Goal: Entertainment & Leisure: Consume media (video, audio)

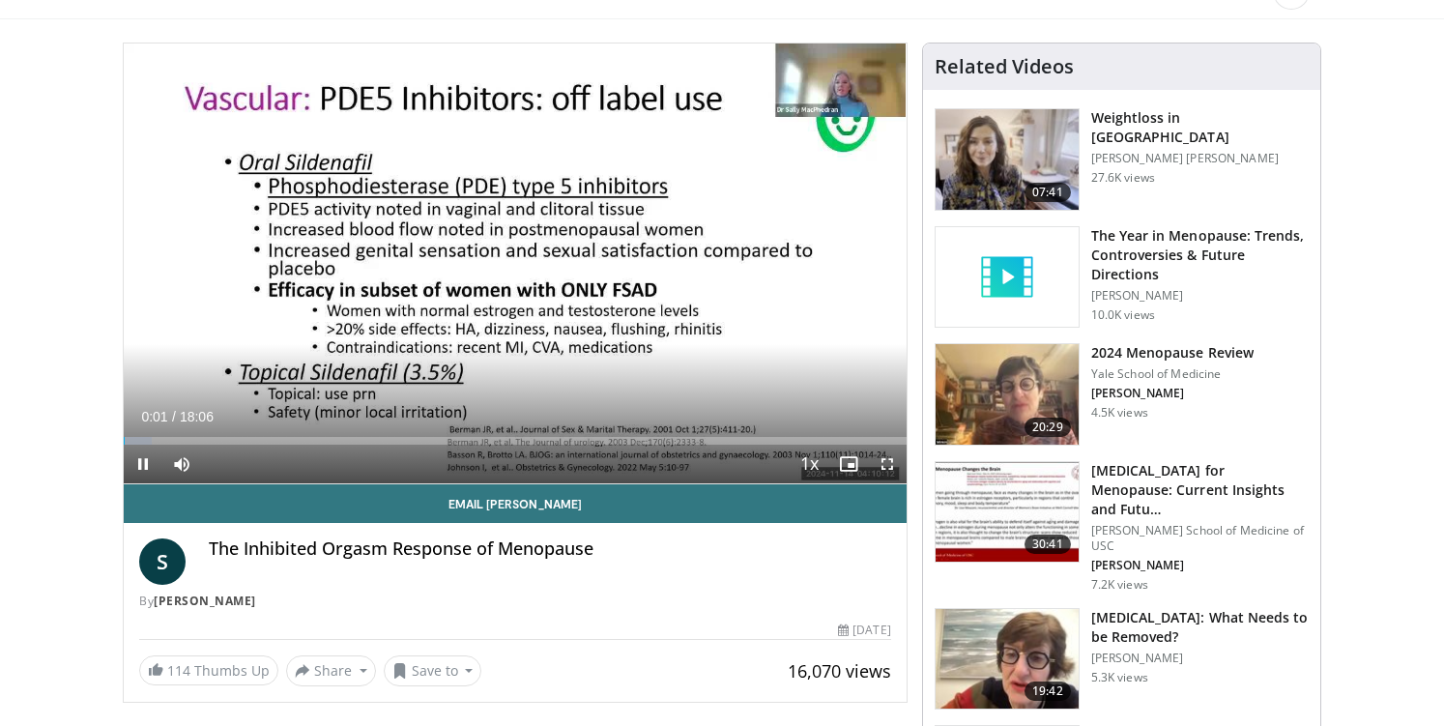
scroll to position [155, 0]
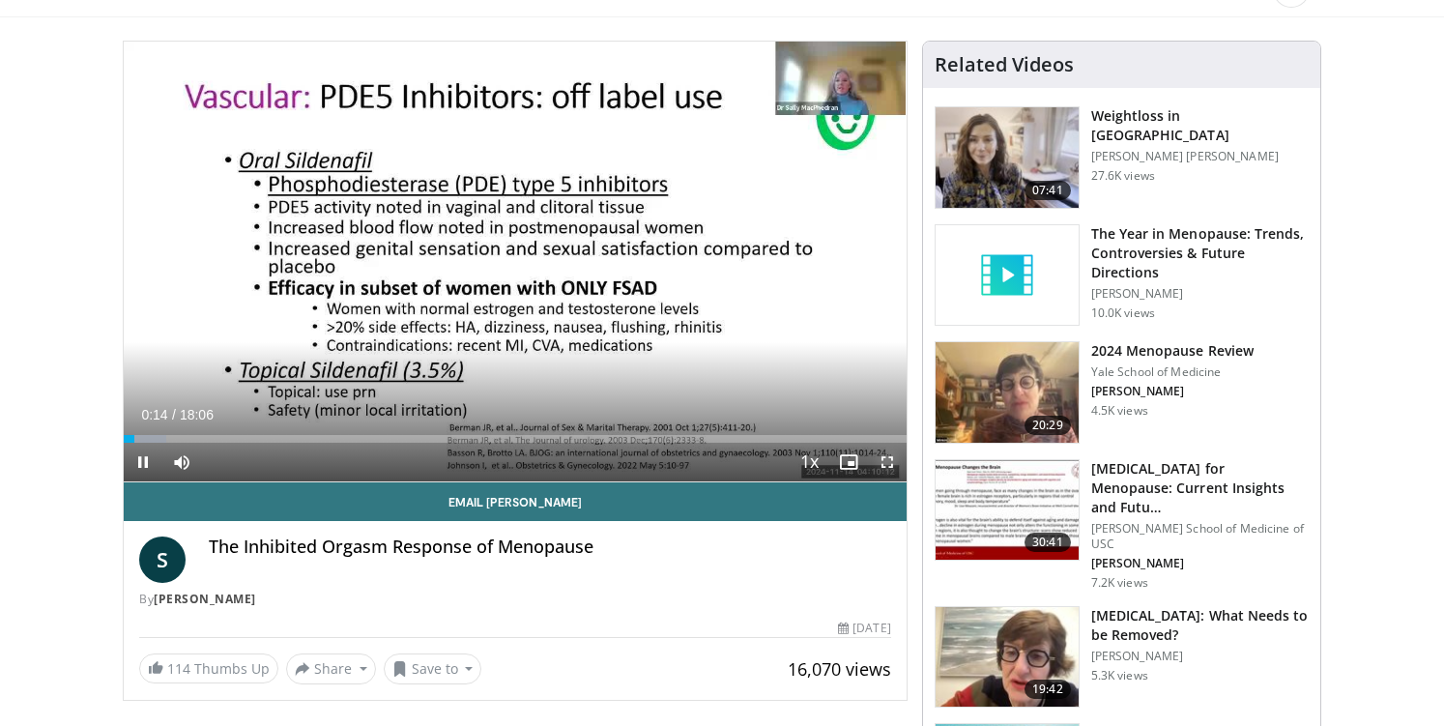
click at [889, 463] on span "Video Player" at bounding box center [887, 462] width 39 height 39
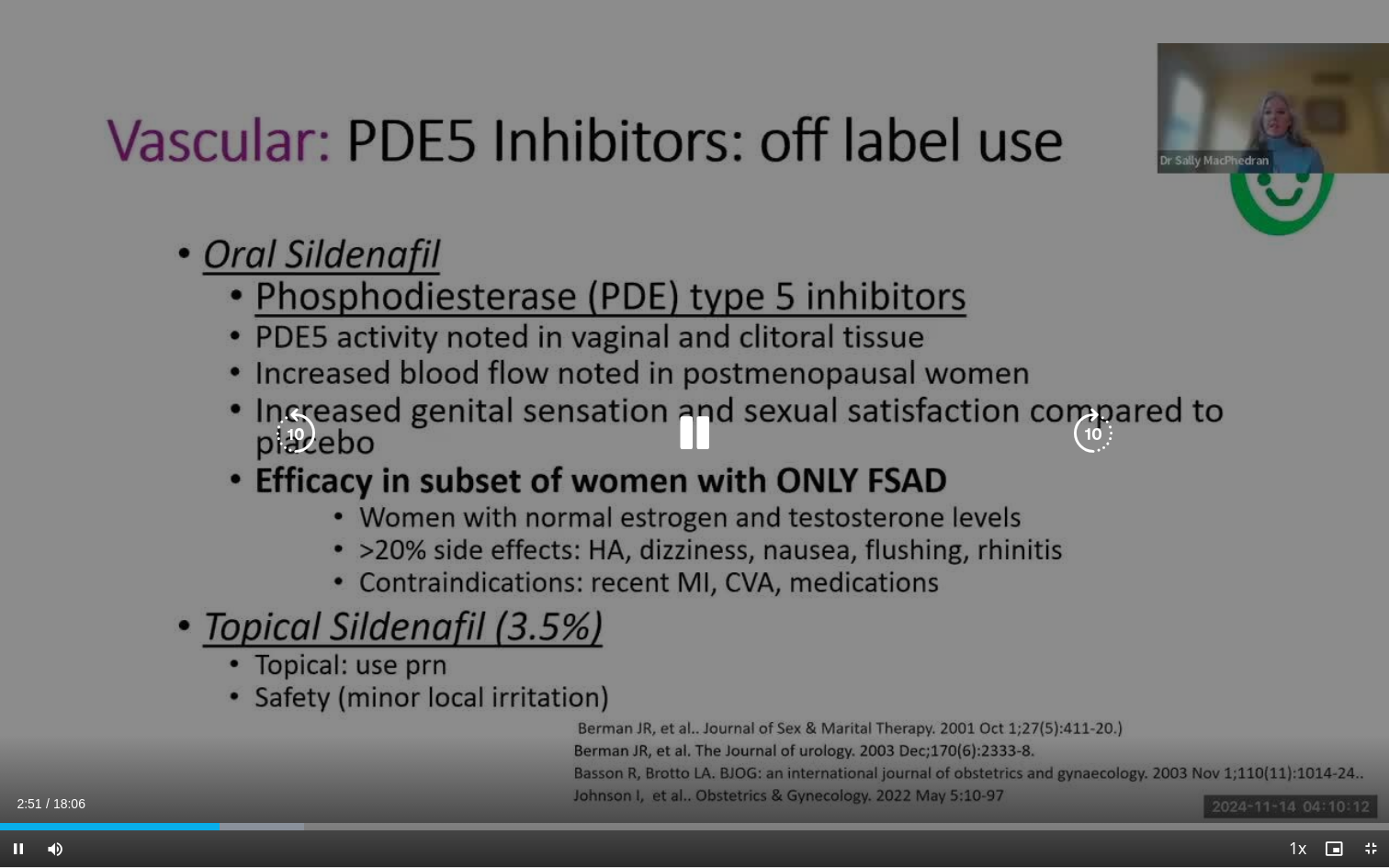
click at [470, 96] on div "10 seconds Tap to unmute" at bounding box center [694, 434] width 1389 height 867
click at [695, 420] on icon "Video Player" at bounding box center [695, 434] width 51 height 51
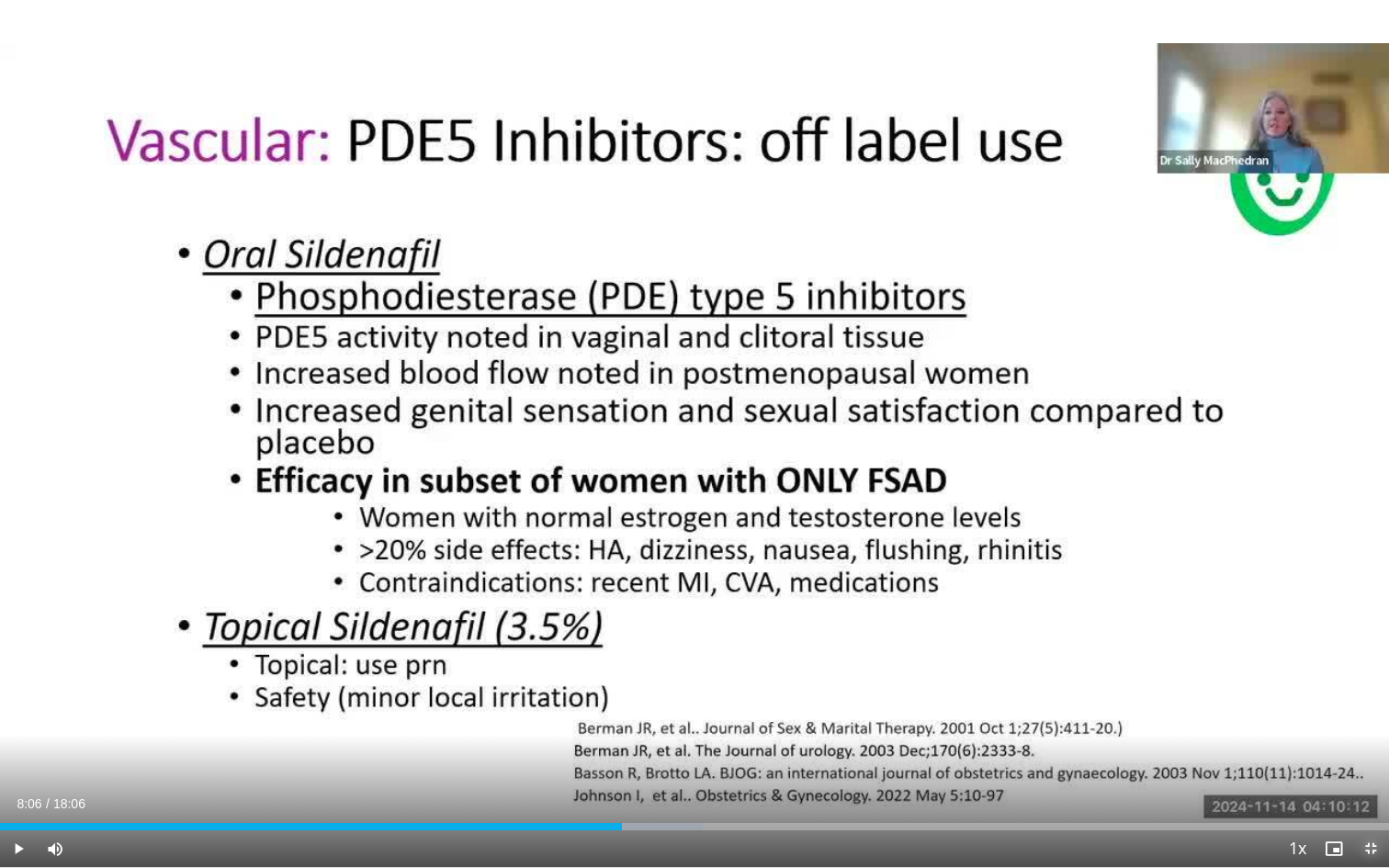
click at [1371, 689] on span "Video Player" at bounding box center [1370, 849] width 37 height 37
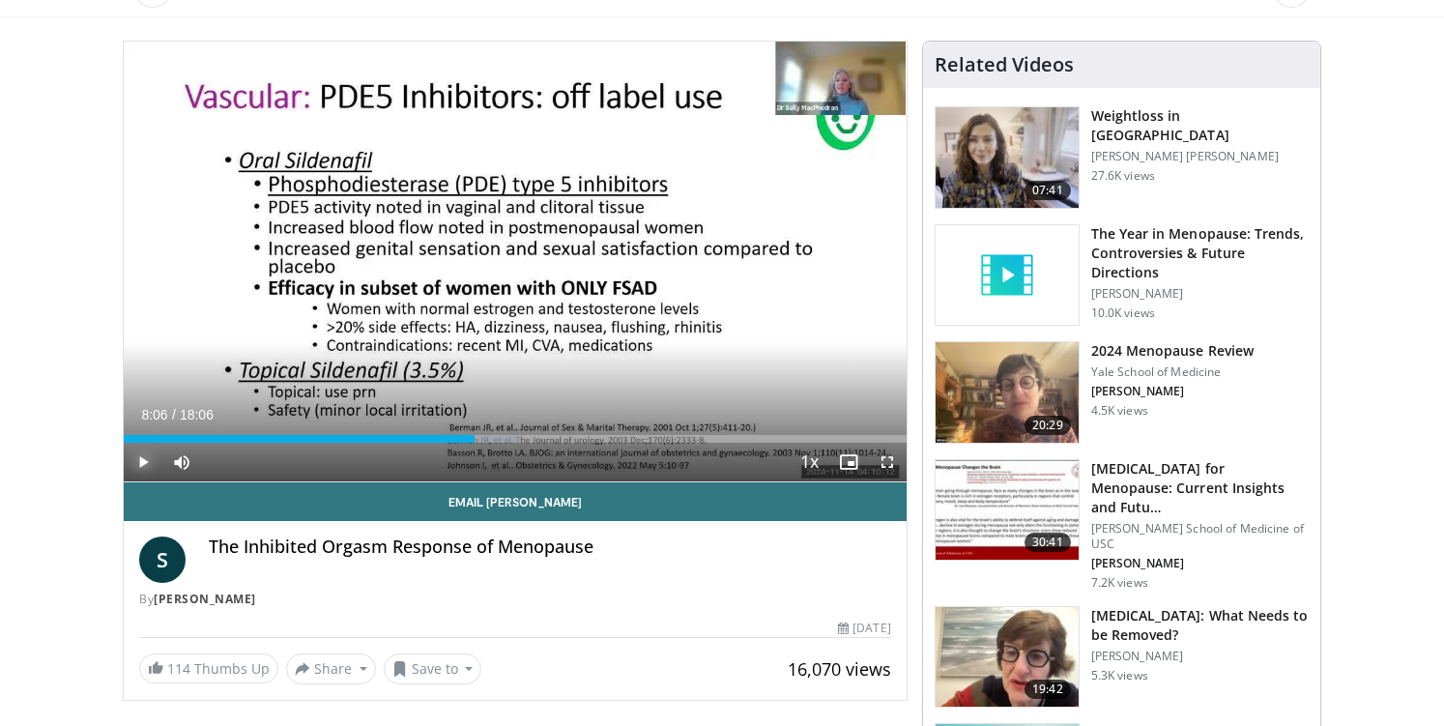
click at [141, 466] on span "Video Player" at bounding box center [143, 462] width 39 height 39
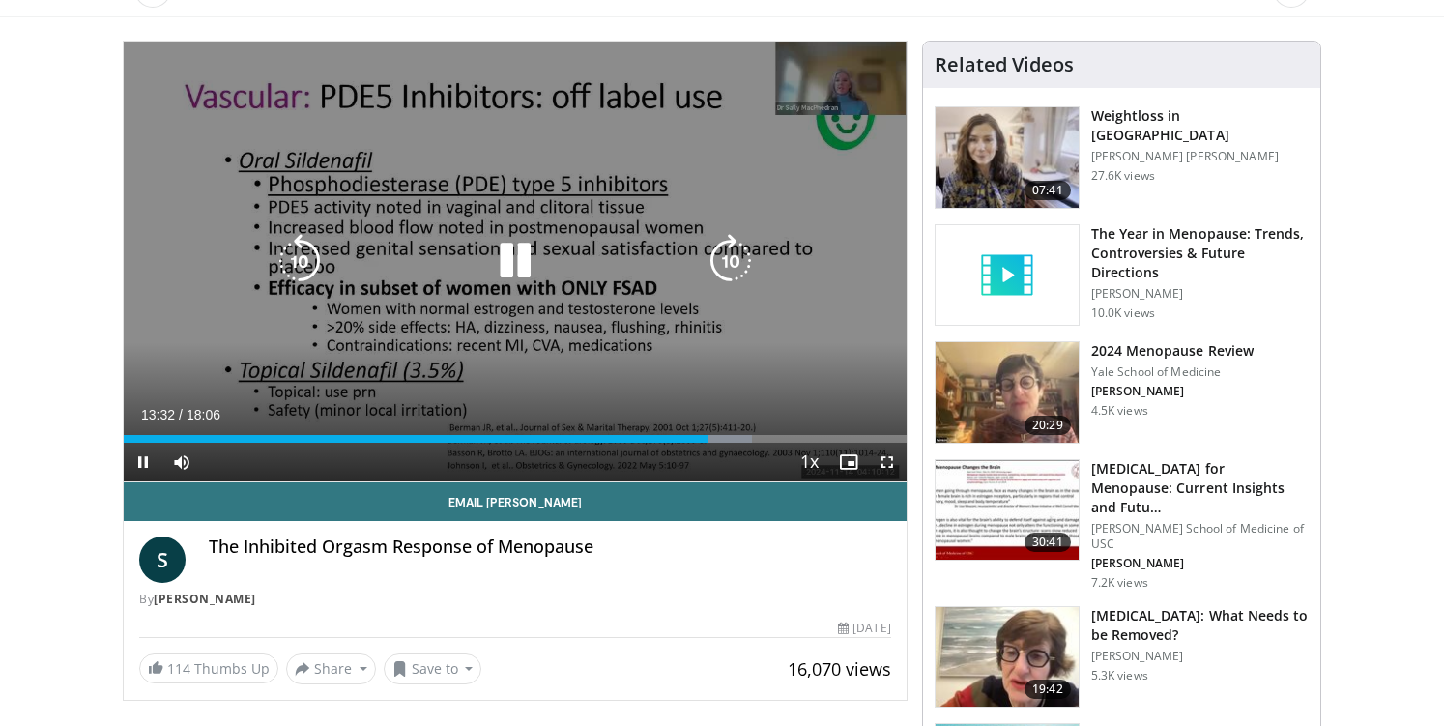
click at [743, 249] on icon "Video Player" at bounding box center [731, 261] width 54 height 54
click at [733, 260] on icon "Video Player" at bounding box center [731, 261] width 54 height 54
click at [732, 260] on icon "Video Player" at bounding box center [731, 261] width 54 height 54
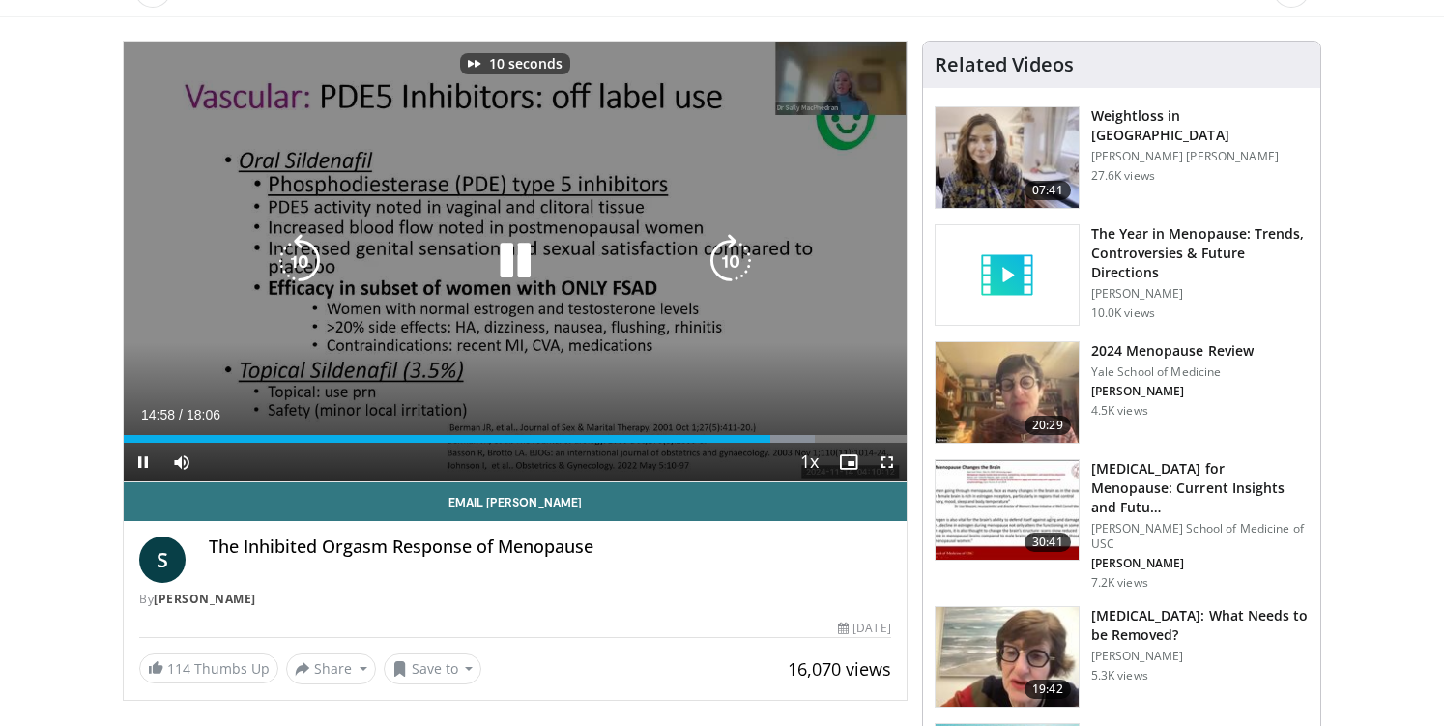
click at [732, 260] on icon "Video Player" at bounding box center [731, 261] width 54 height 54
click at [740, 273] on icon "Video Player" at bounding box center [731, 261] width 54 height 54
click at [740, 272] on icon "Video Player" at bounding box center [731, 261] width 54 height 54
click at [743, 271] on icon "Video Player" at bounding box center [731, 261] width 54 height 54
click at [727, 256] on icon "Video Player" at bounding box center [731, 261] width 54 height 54
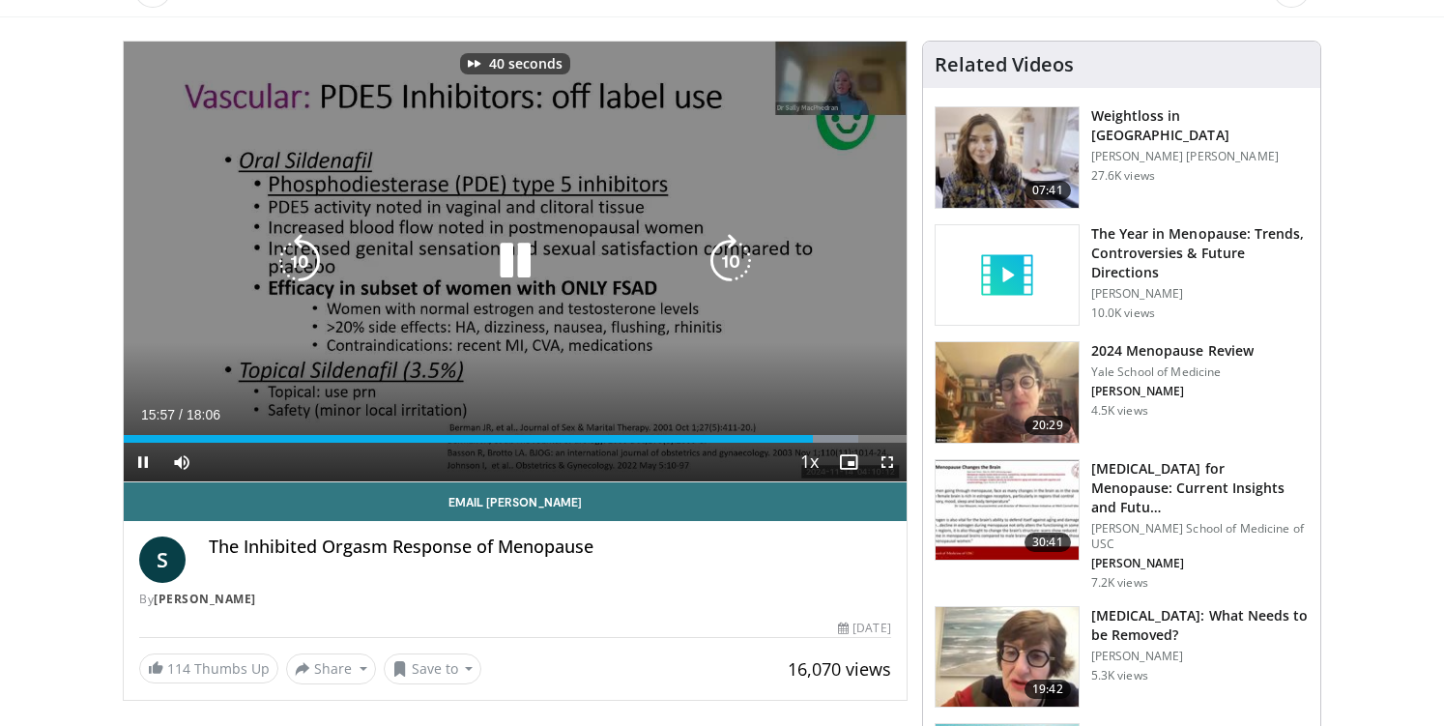
click at [727, 256] on icon "Video Player" at bounding box center [731, 261] width 54 height 54
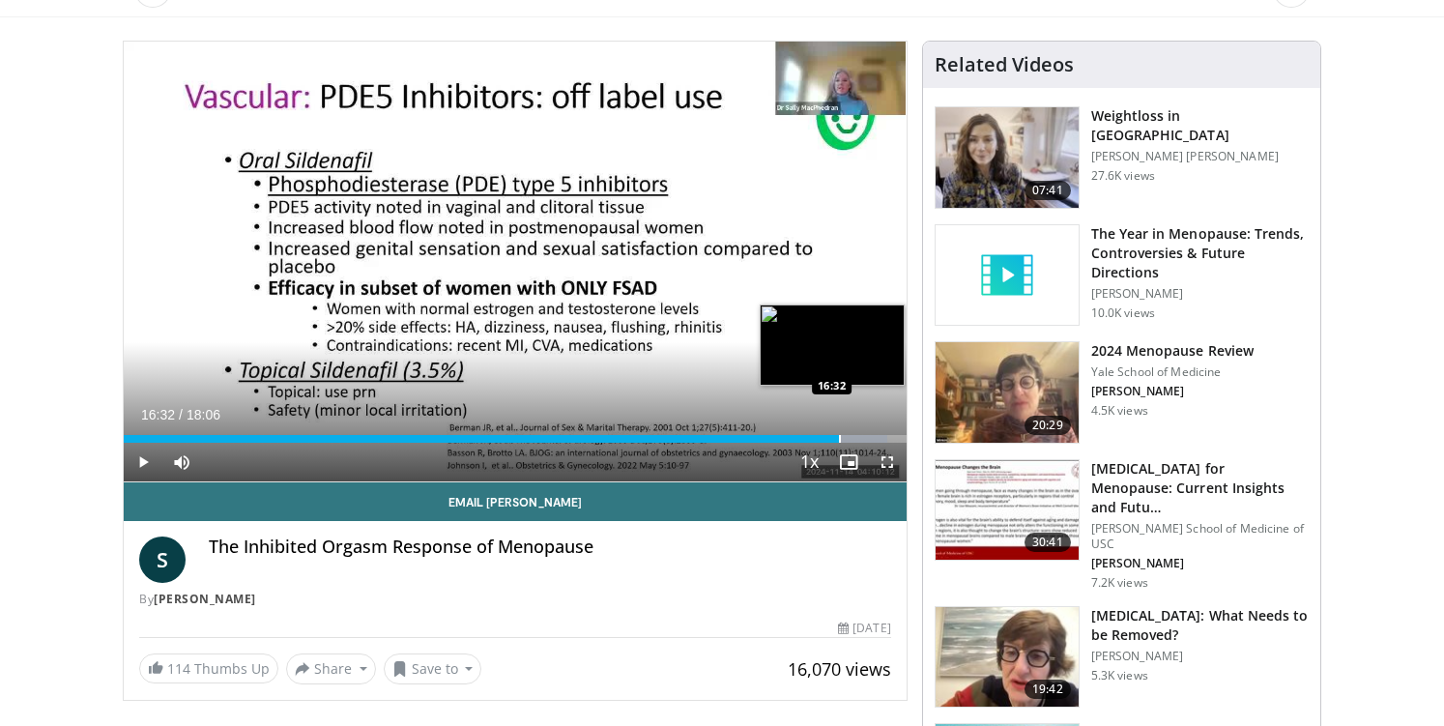
drag, startPoint x: 816, startPoint y: 439, endPoint x: 839, endPoint y: 440, distance: 23.2
click at [839, 440] on div "Progress Bar" at bounding box center [840, 439] width 2 height 8
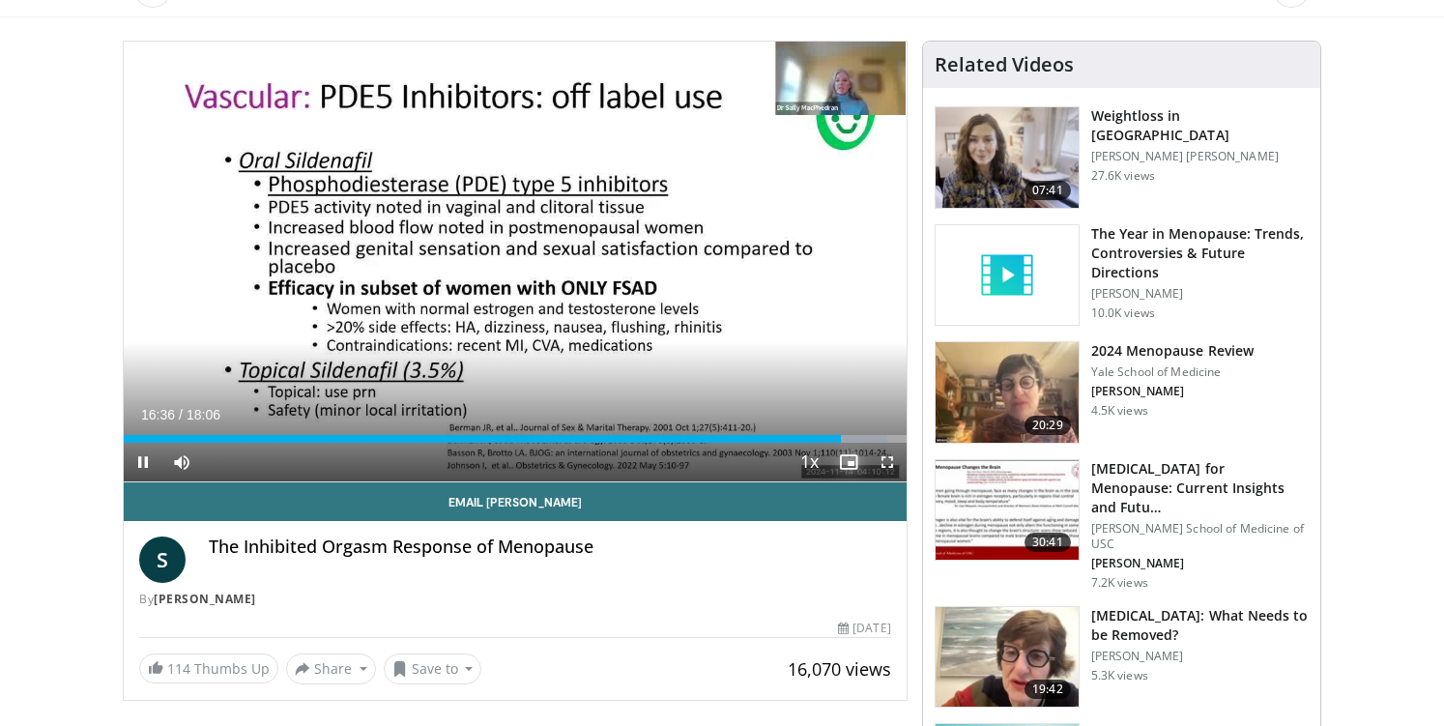
click at [860, 443] on span "Video Player" at bounding box center [848, 462] width 39 height 39
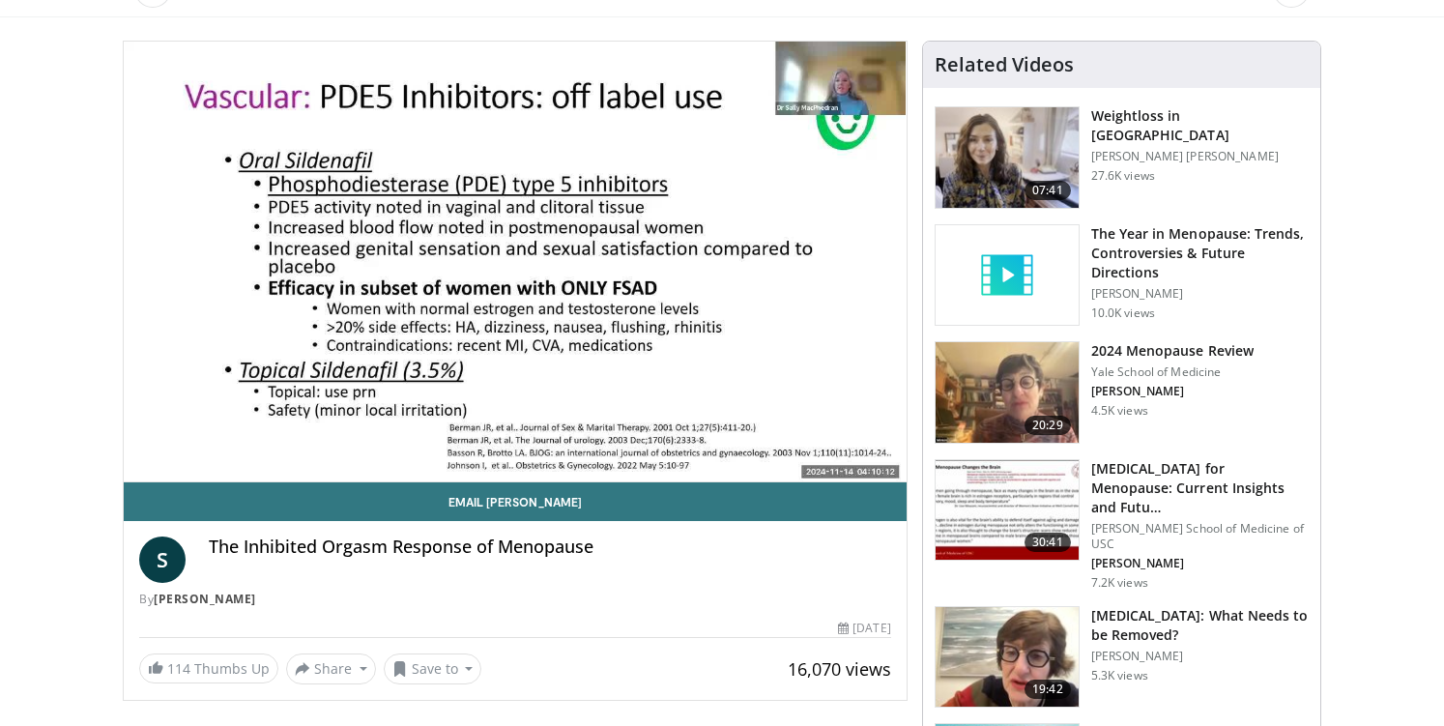
click at [123, 229] on div "**********" at bounding box center [515, 371] width 785 height 660
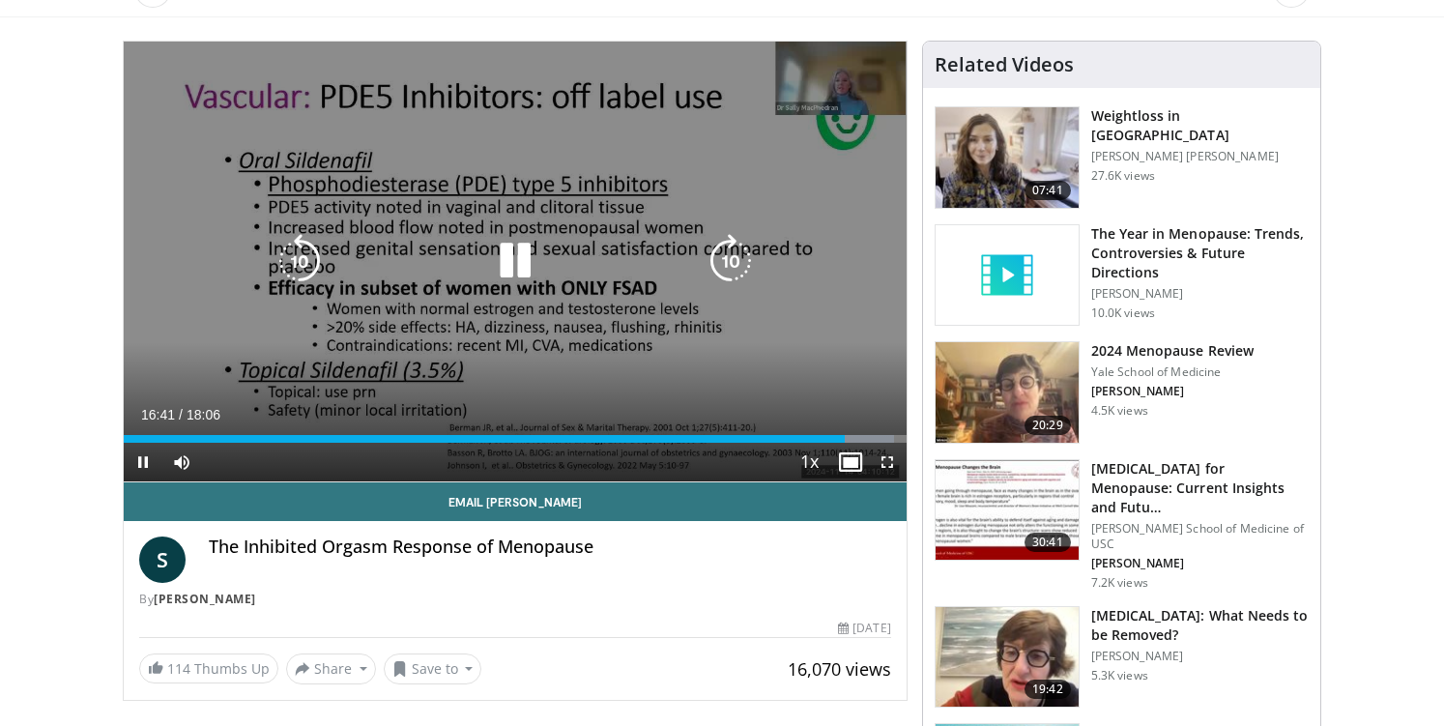
click at [140, 223] on div "50 seconds Tap to unmute" at bounding box center [515, 262] width 783 height 440
click at [304, 268] on icon "Video Player" at bounding box center [300, 261] width 54 height 54
click at [312, 86] on div "20 seconds Tap to unmute" at bounding box center [515, 262] width 783 height 440
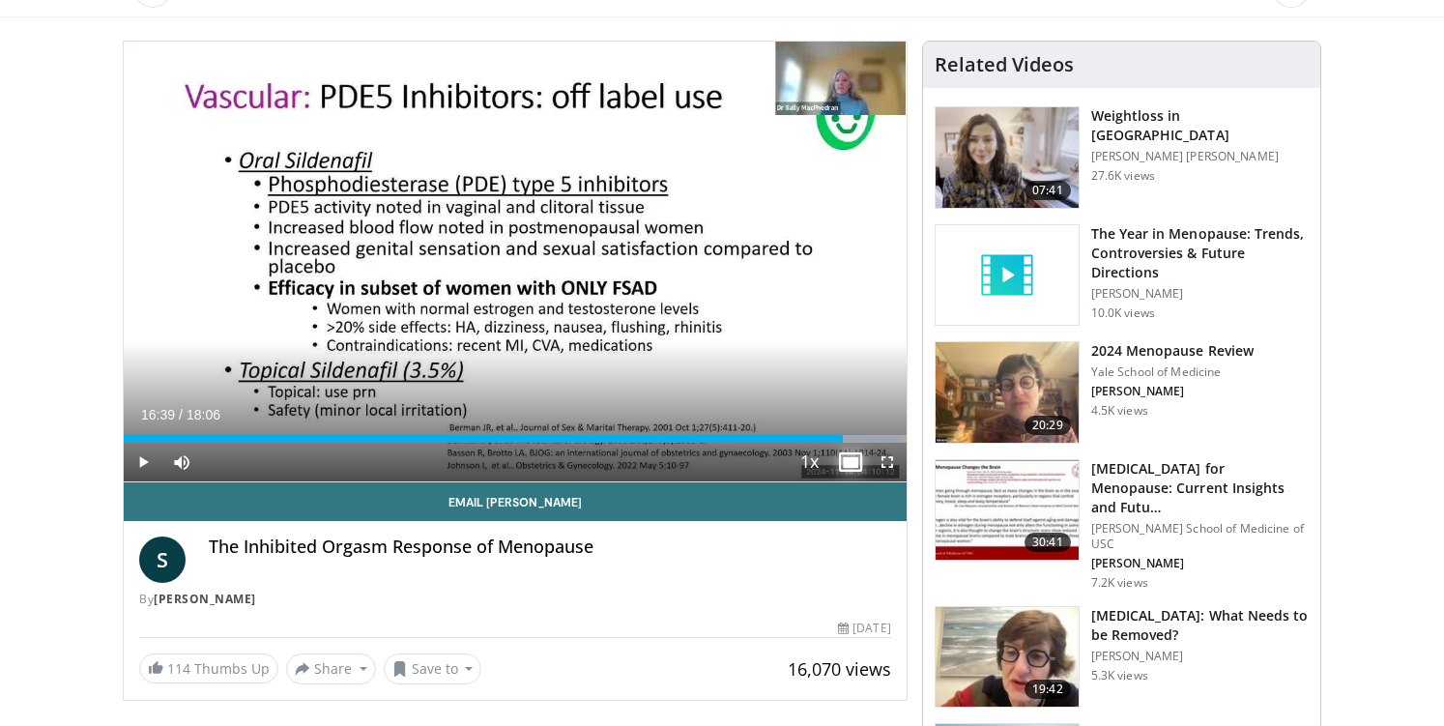
click at [849, 467] on span "Video Player" at bounding box center [848, 462] width 39 height 39
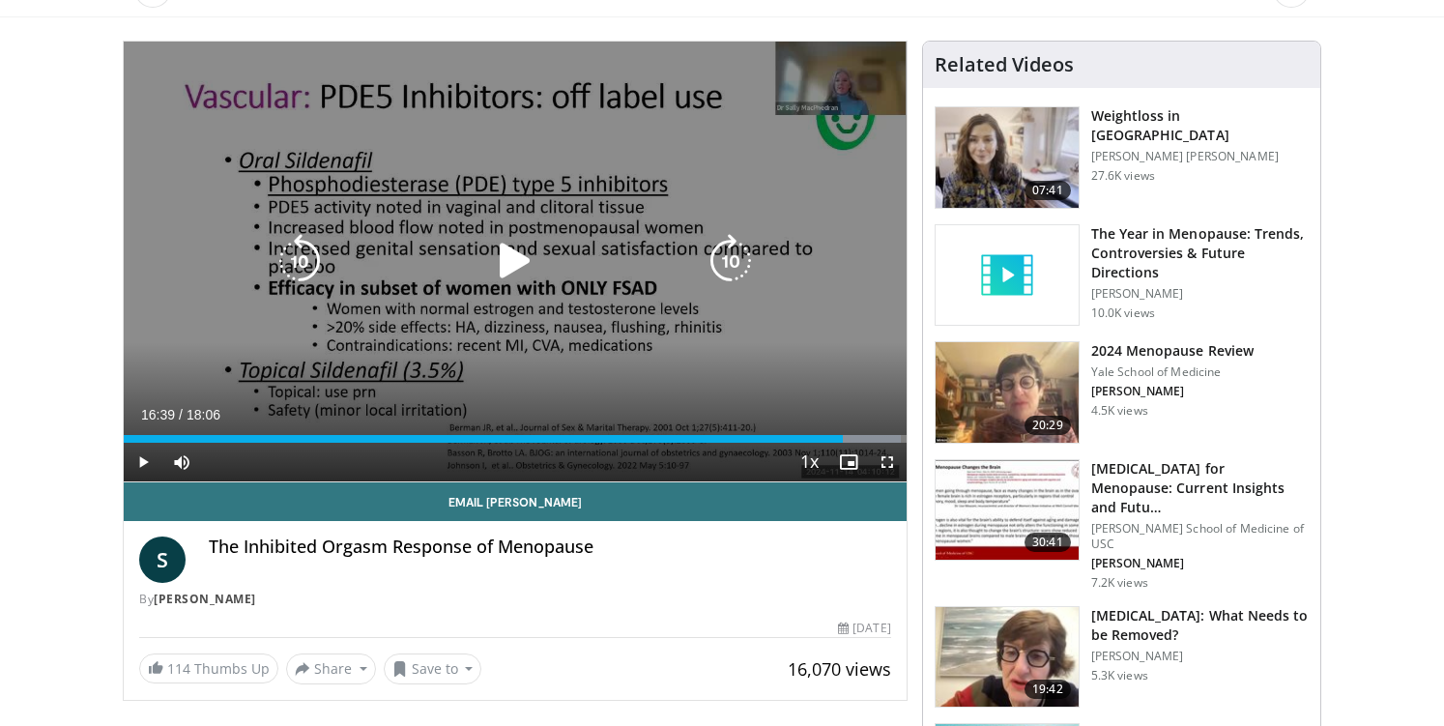
click at [731, 260] on icon "Video Player" at bounding box center [731, 261] width 54 height 54
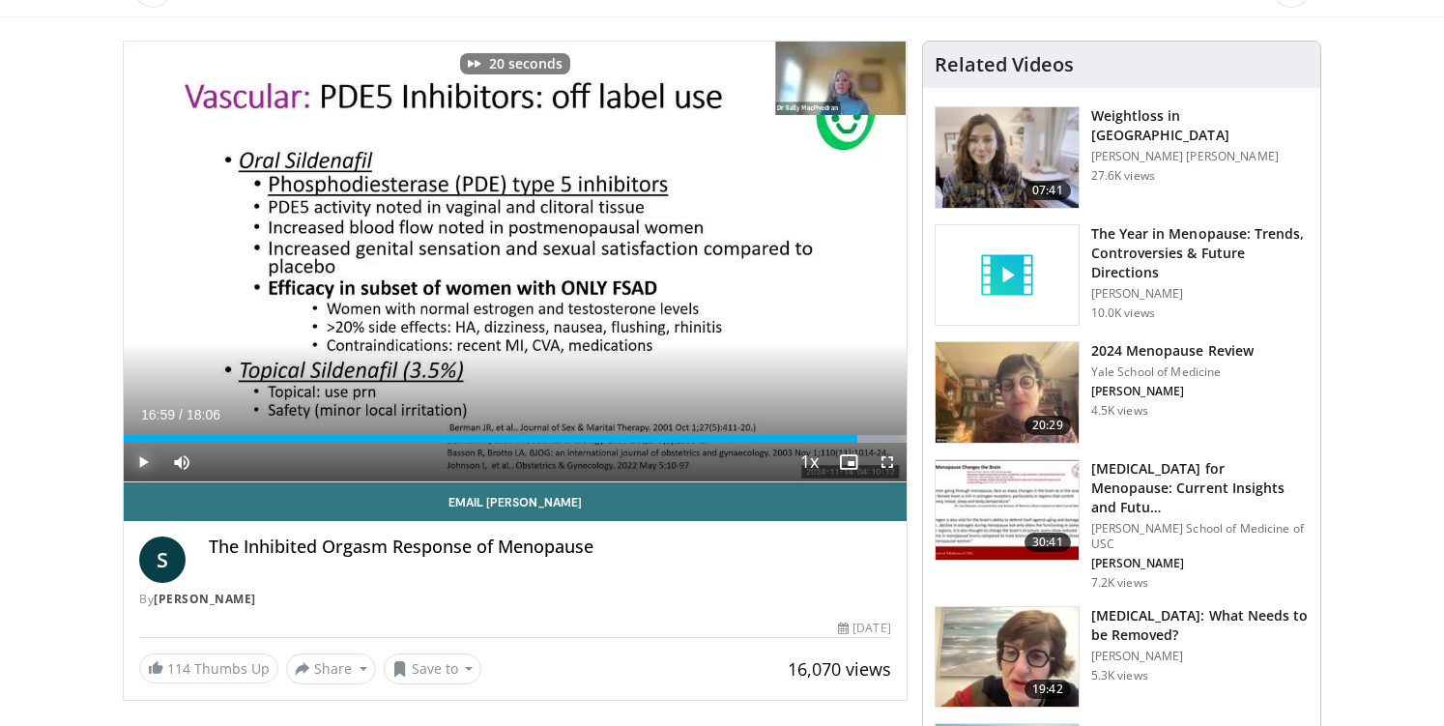
click at [150, 463] on span "Video Player" at bounding box center [143, 462] width 39 height 39
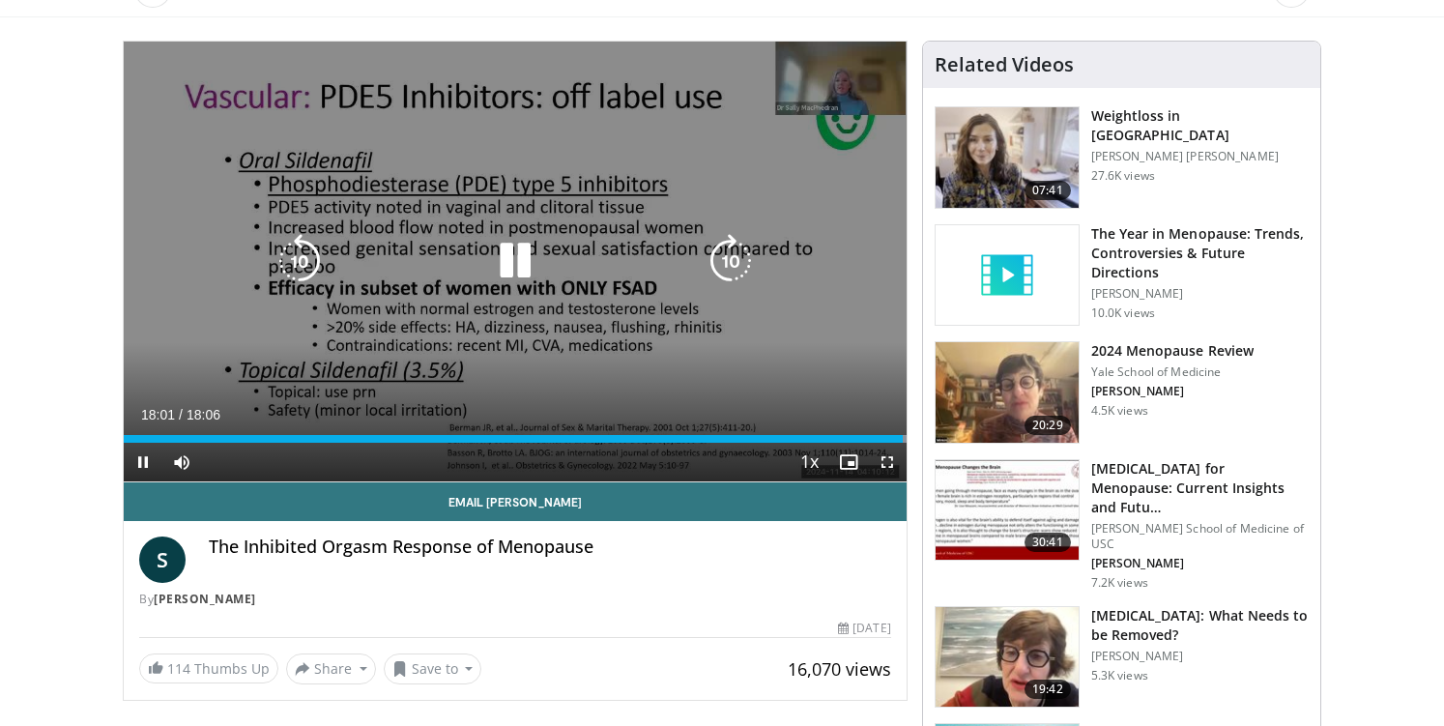
click at [503, 247] on icon "Video Player" at bounding box center [515, 261] width 54 height 54
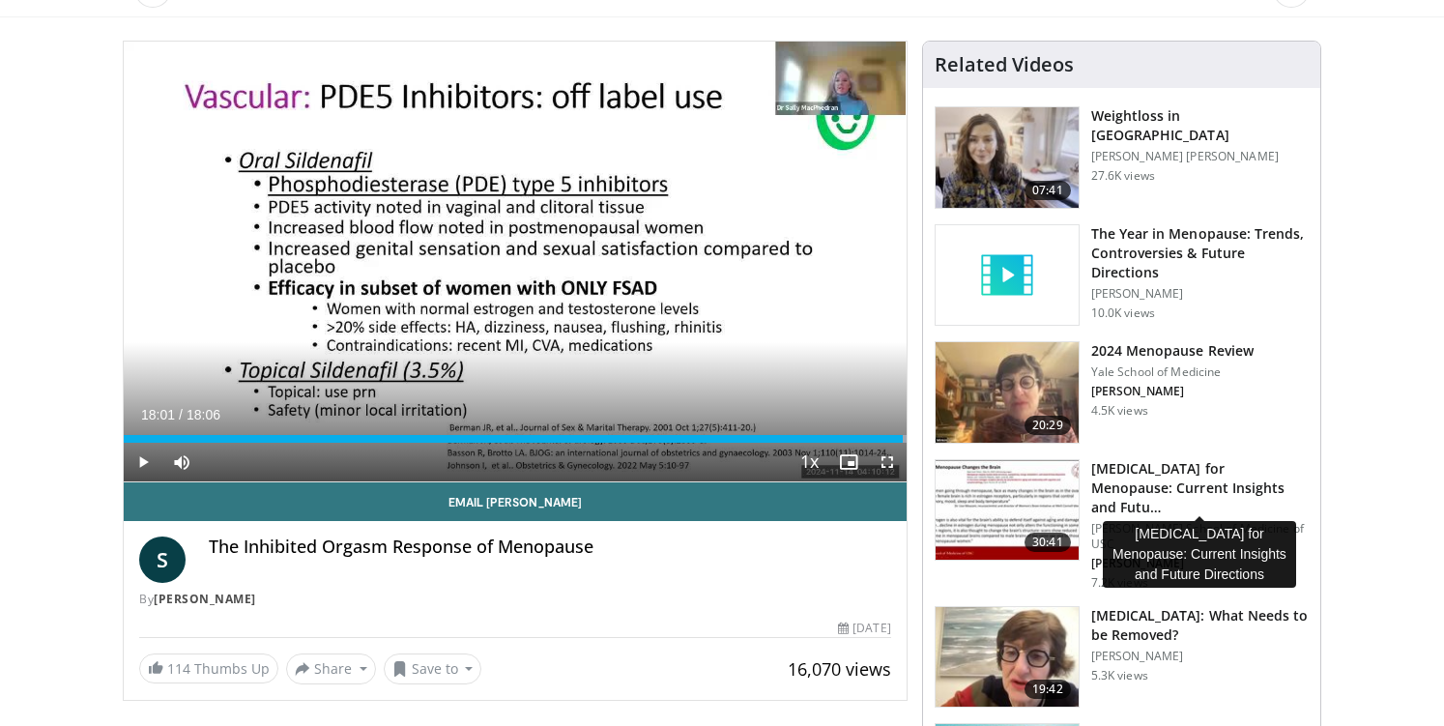
click at [1158, 482] on h3 "[MEDICAL_DATA] for Menopause: Current Insights and Futu…" at bounding box center [1199, 488] width 217 height 58
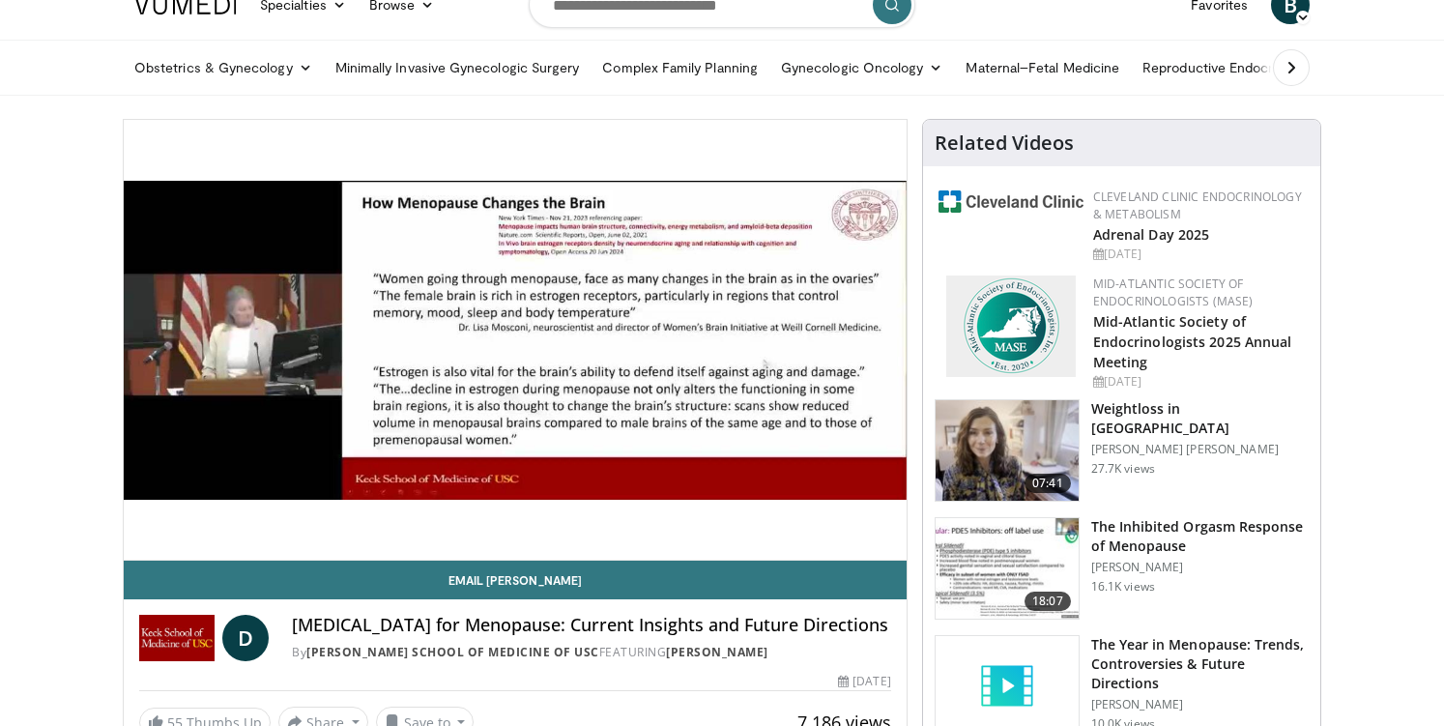
scroll to position [78, 0]
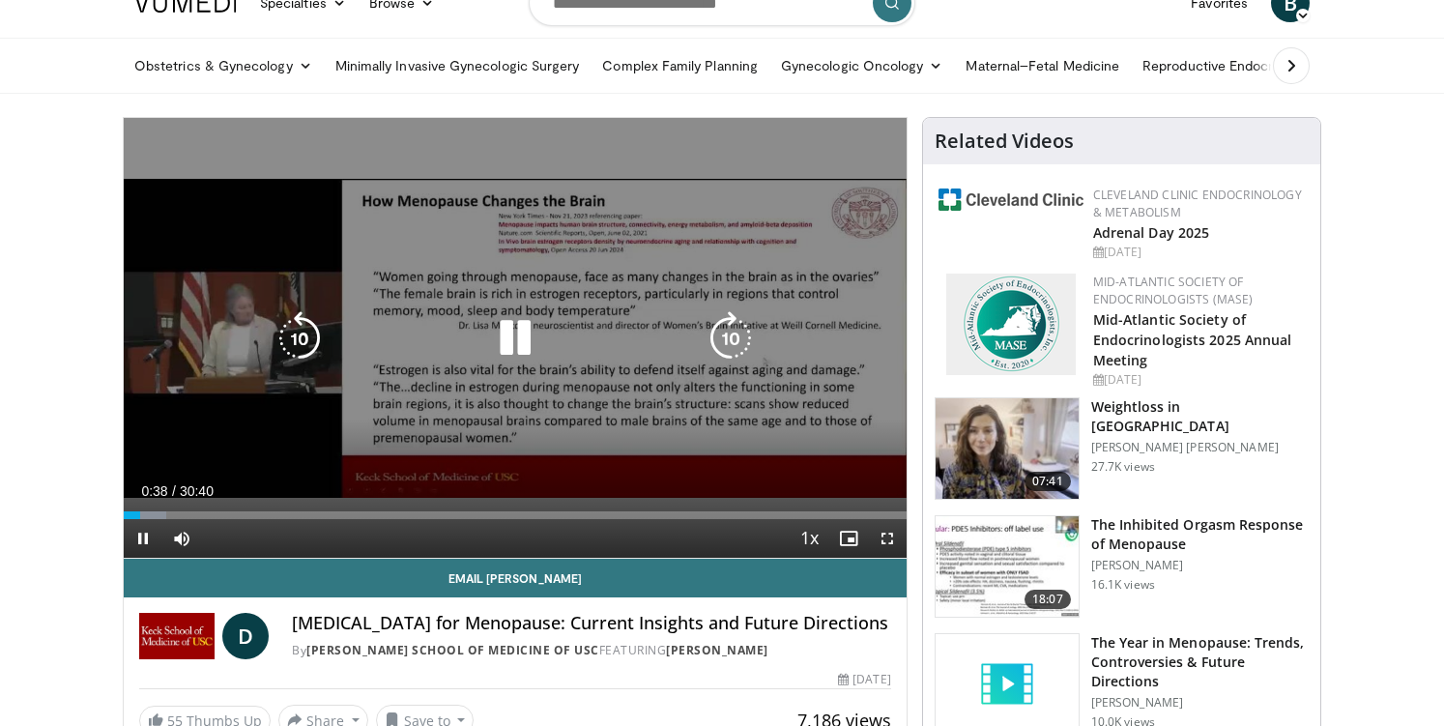
click at [508, 348] on icon "Video Player" at bounding box center [515, 338] width 54 height 54
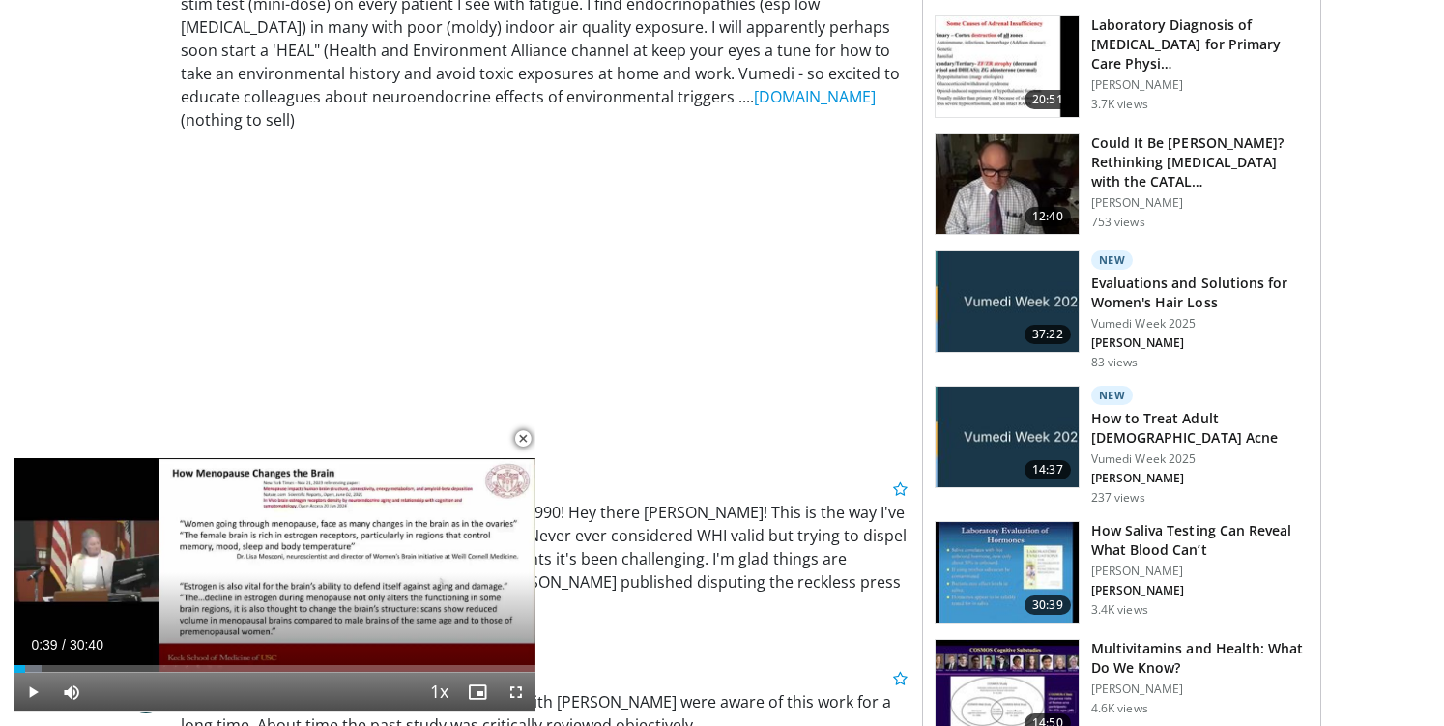
scroll to position [1397, 0]
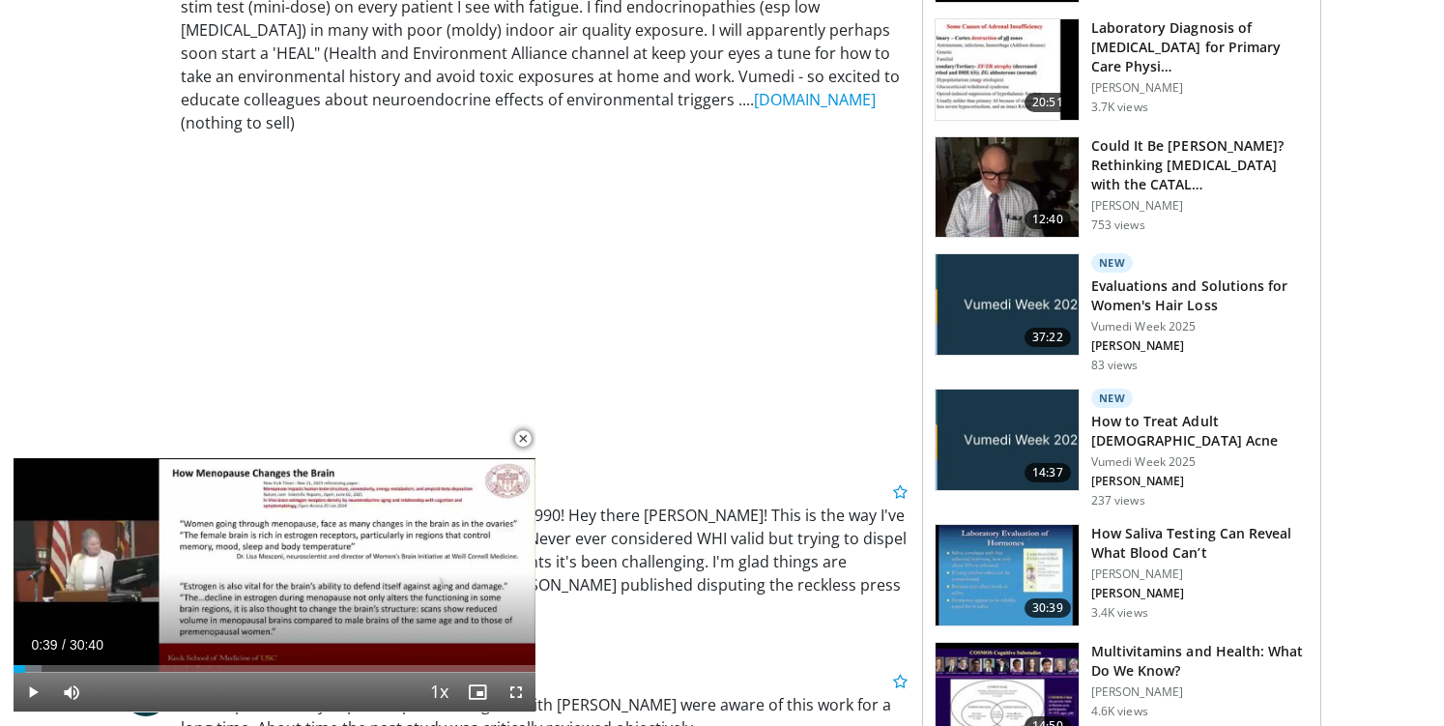
click at [1102, 524] on h3 "How Saliva Testing Can Reveal What Blood Can’t" at bounding box center [1199, 543] width 217 height 39
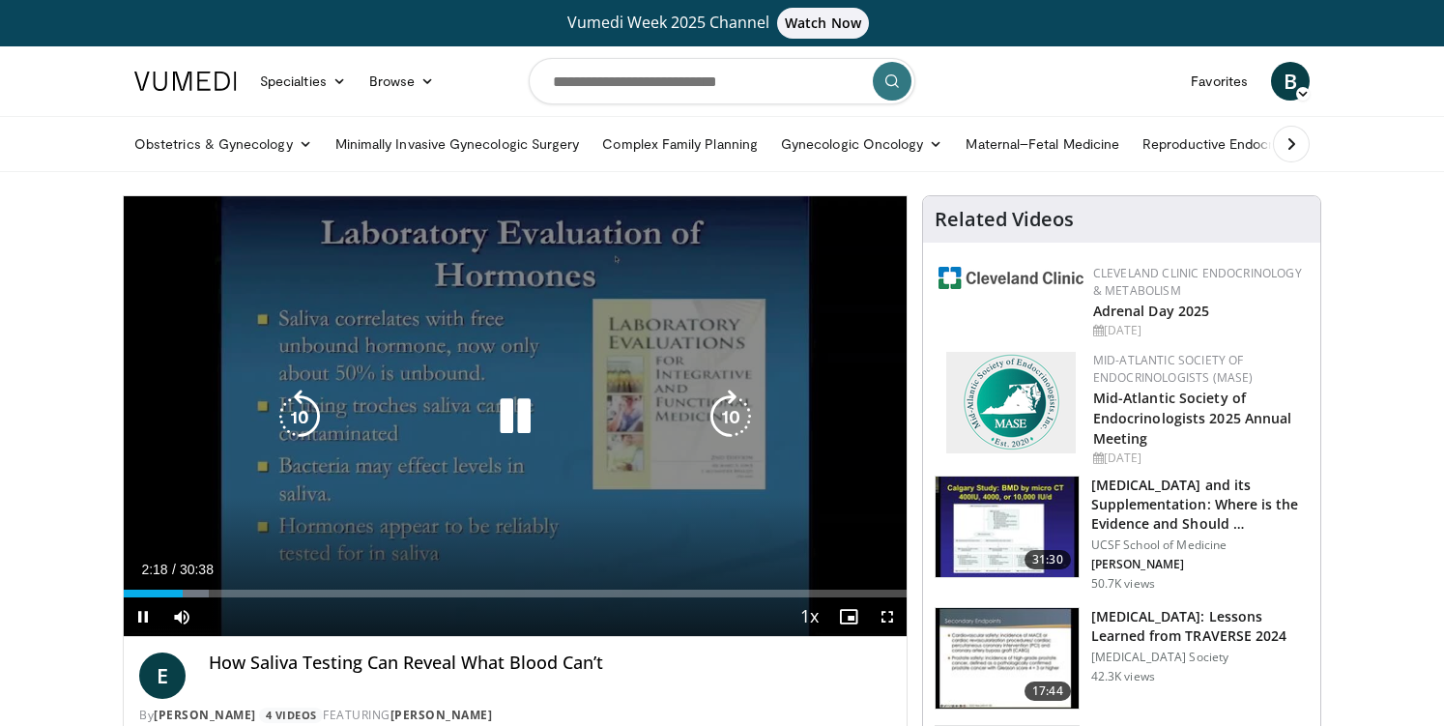
click at [521, 414] on icon "Video Player" at bounding box center [515, 416] width 54 height 54
